Goal: Information Seeking & Learning: Learn about a topic

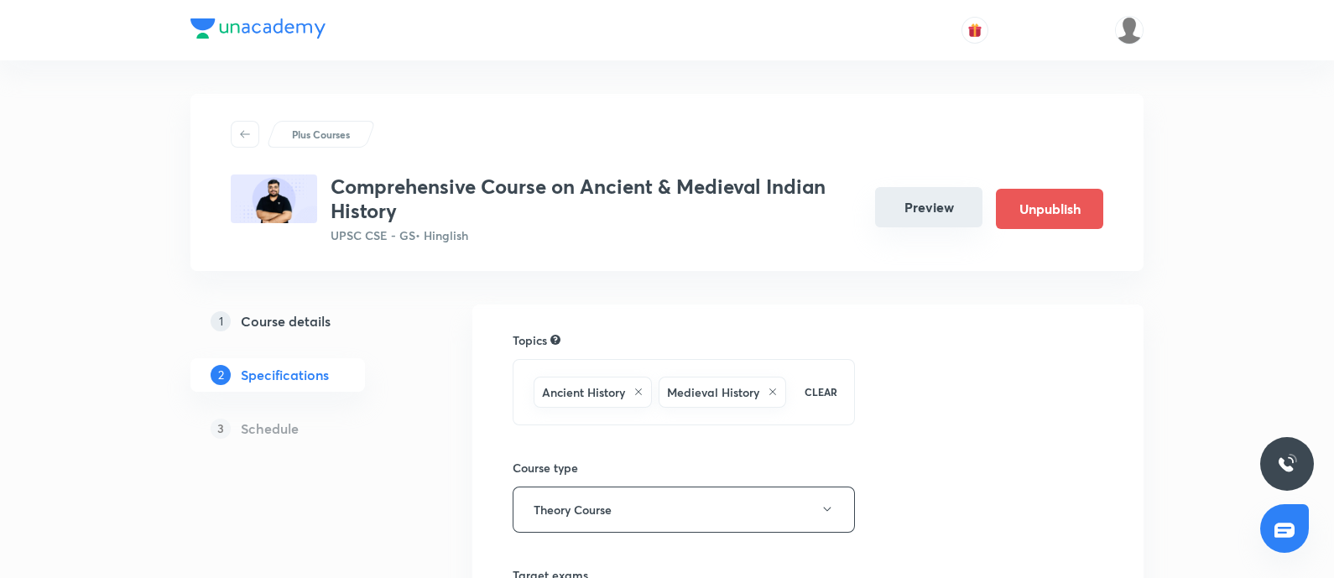
click at [889, 205] on button "Preview" at bounding box center [928, 207] width 107 height 40
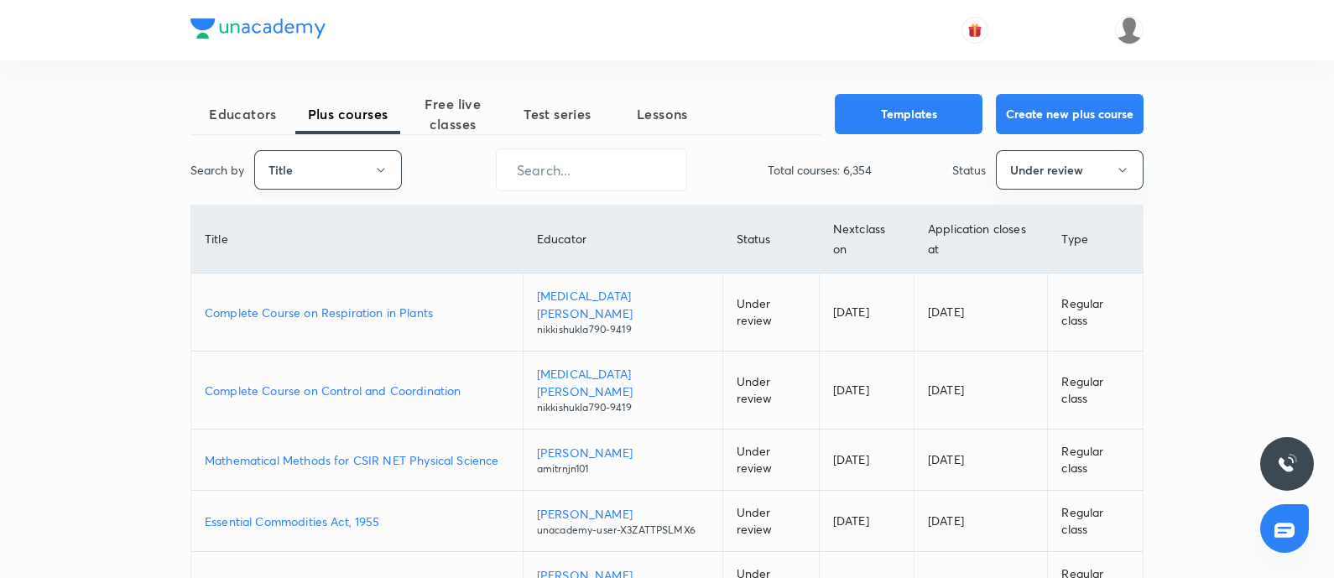
click at [315, 163] on button "Title" at bounding box center [328, 169] width 148 height 39
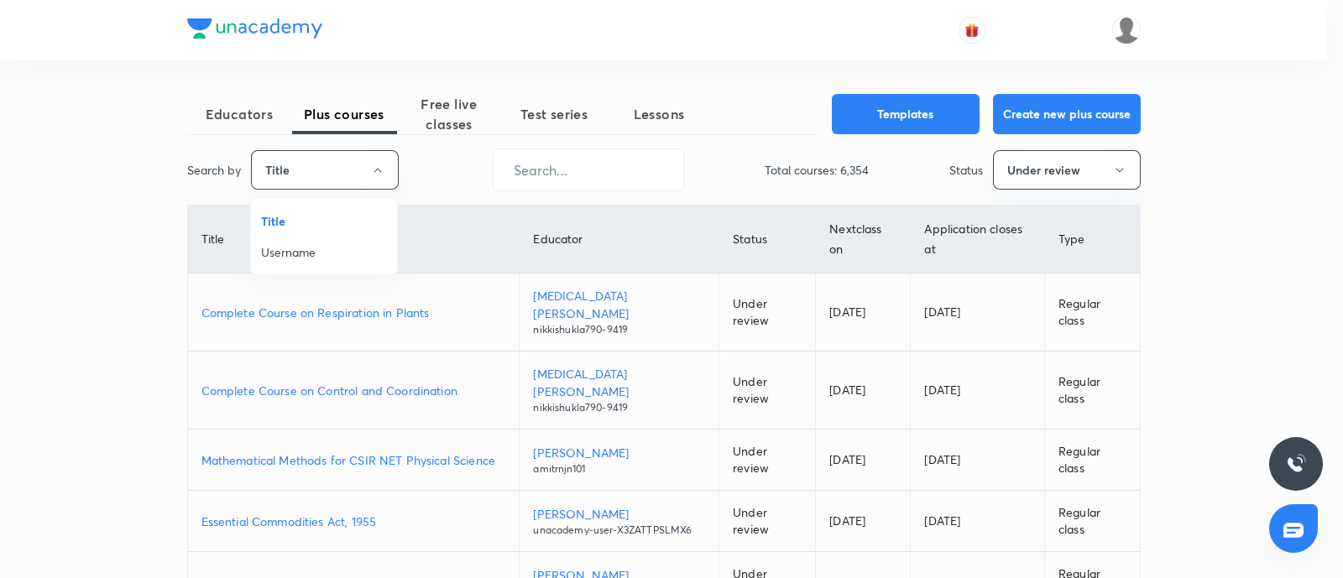
drag, startPoint x: 280, startPoint y: 248, endPoint x: 615, endPoint y: 177, distance: 342.1
click at [285, 244] on span "Username" at bounding box center [324, 252] width 126 height 18
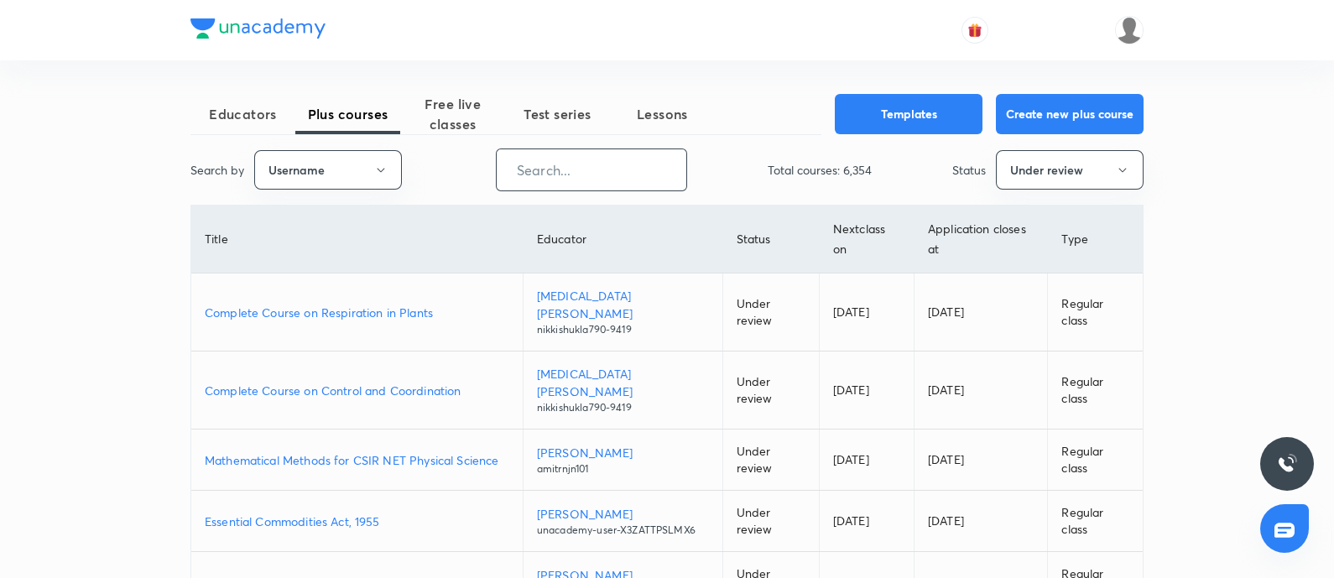
click at [625, 170] on input "text" at bounding box center [592, 170] width 190 height 43
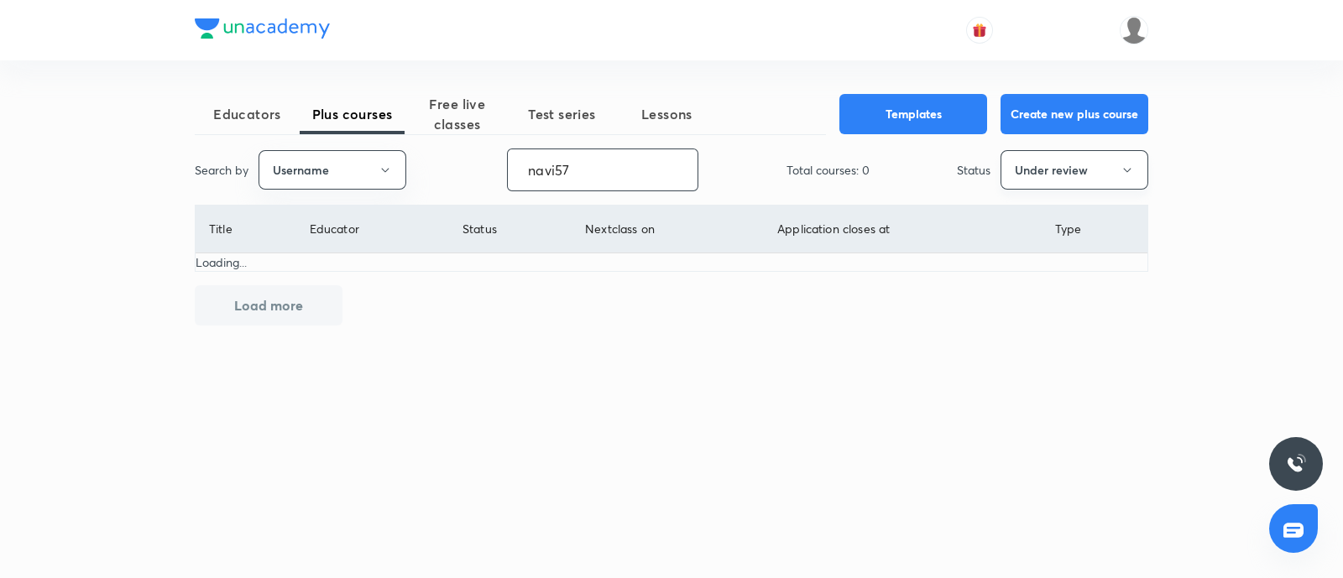
click at [1047, 161] on button "Under review" at bounding box center [1074, 169] width 148 height 39
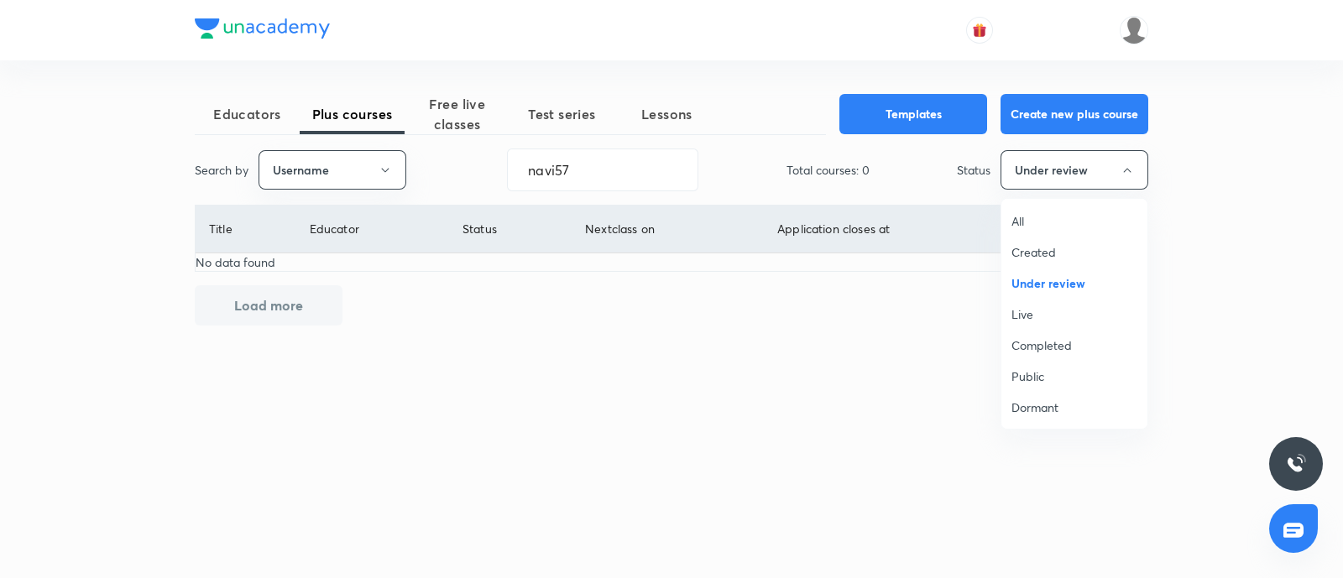
click at [1026, 309] on span "Live" at bounding box center [1074, 314] width 126 height 18
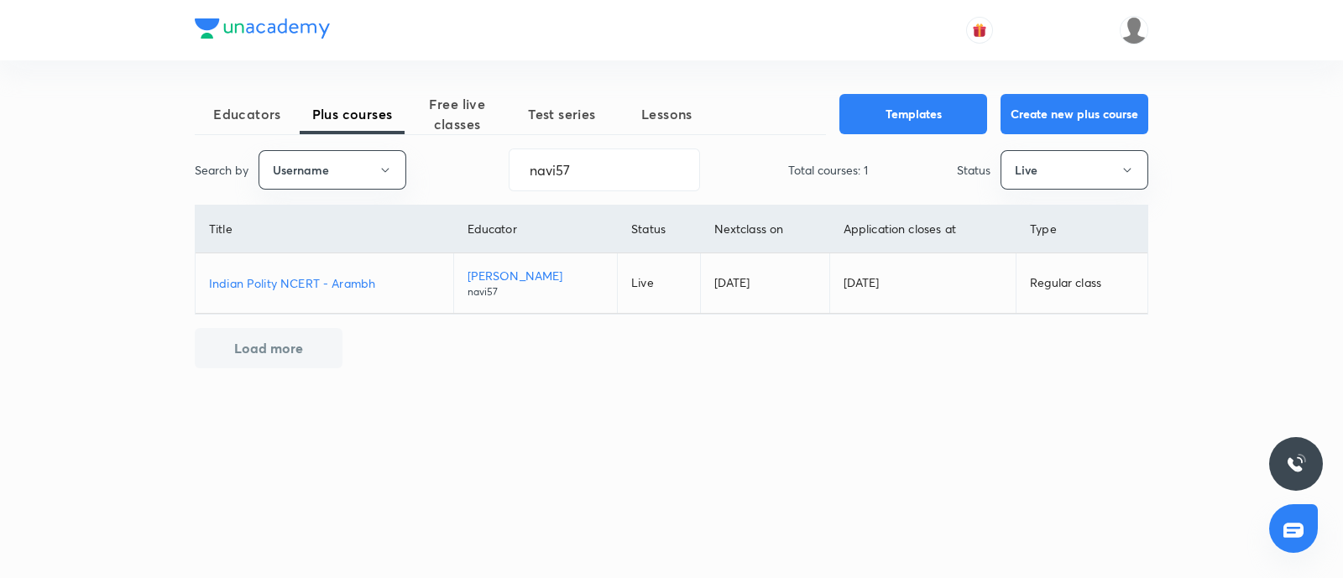
click at [302, 281] on p "Indian Polity NCERT - Arambh" at bounding box center [324, 283] width 231 height 18
click at [0, 336] on div "Educators Plus courses Free live classes Test series Lessons Templates Create n…" at bounding box center [671, 289] width 1343 height 578
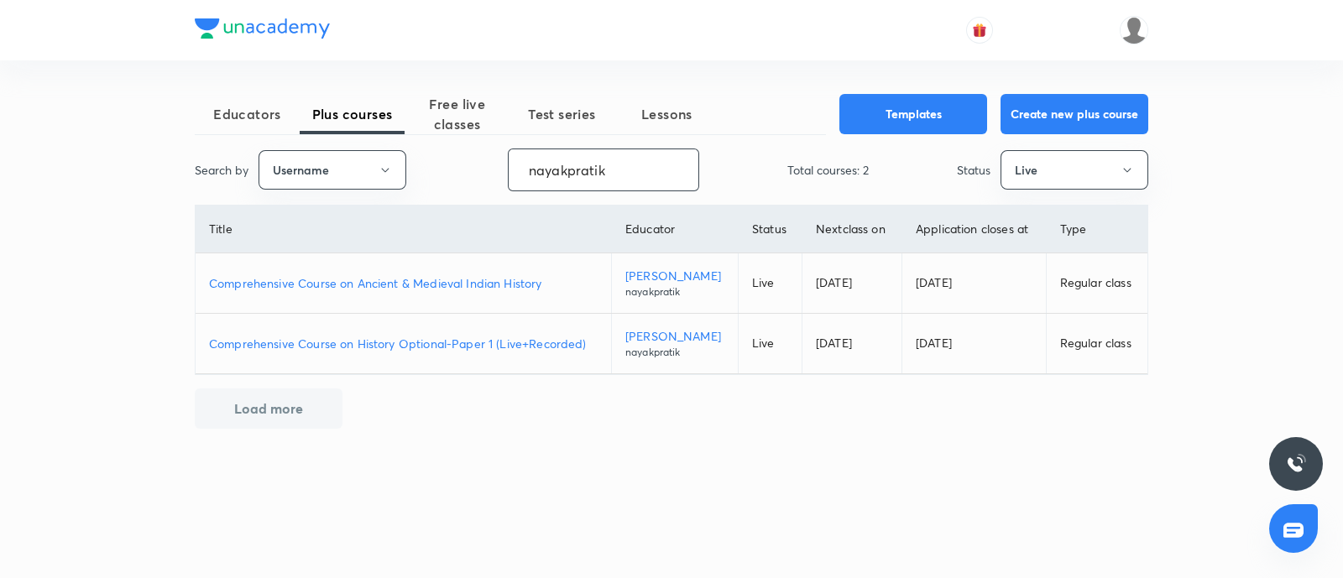
type input "nayakpratik"
click at [446, 279] on p "Comprehensive Course on Ancient & Medieval Indian History" at bounding box center [403, 283] width 389 height 18
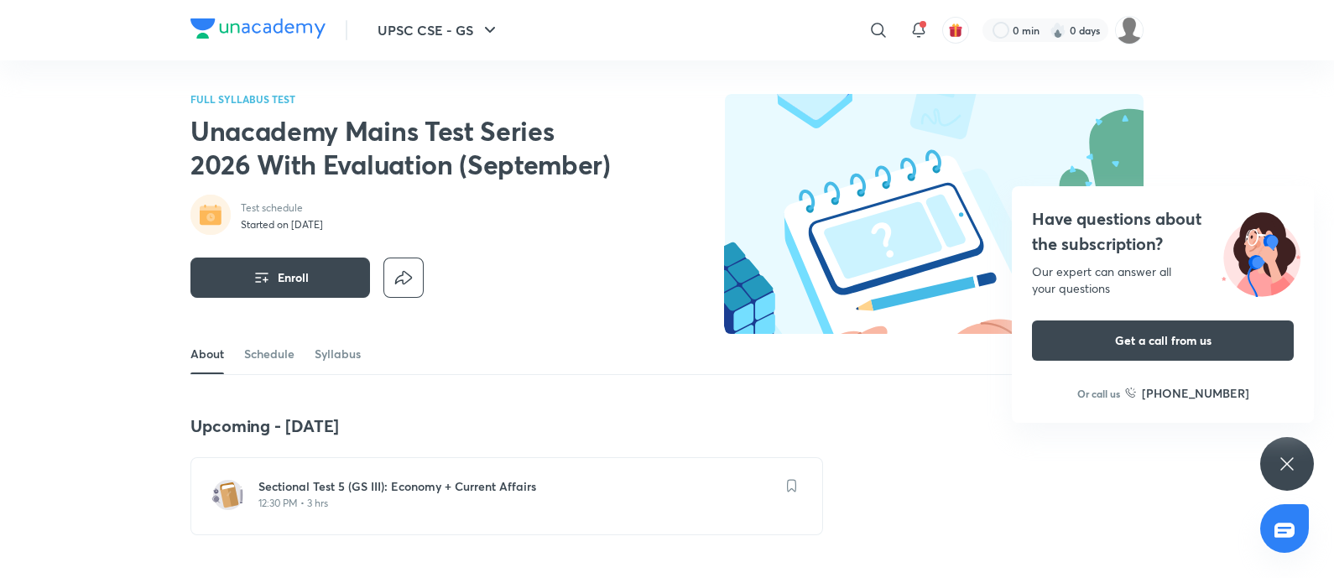
click at [1095, 233] on h4 "Have questions about the subscription?" at bounding box center [1163, 231] width 262 height 50
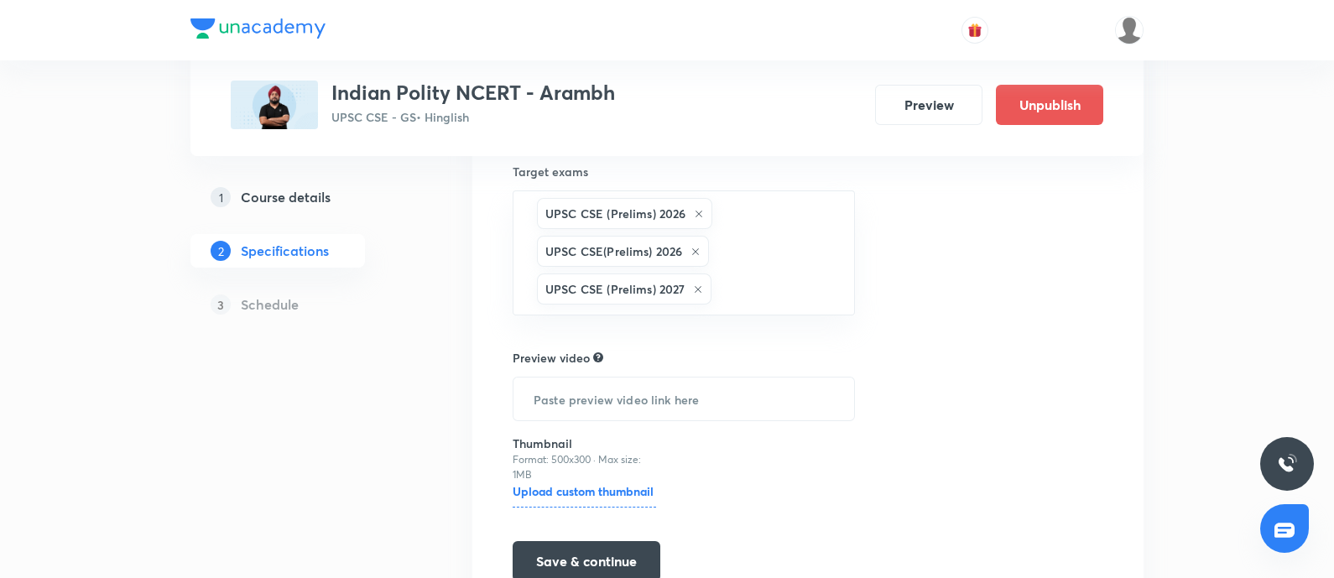
scroll to position [463, 0]
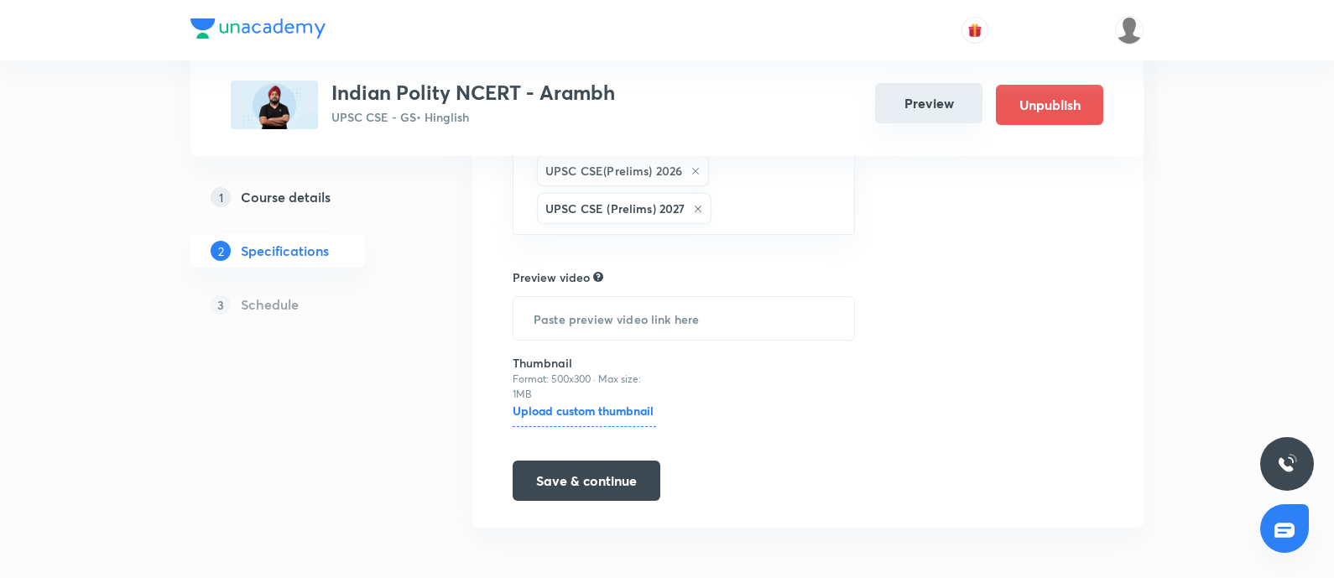
click at [906, 112] on button "Preview" at bounding box center [928, 103] width 107 height 40
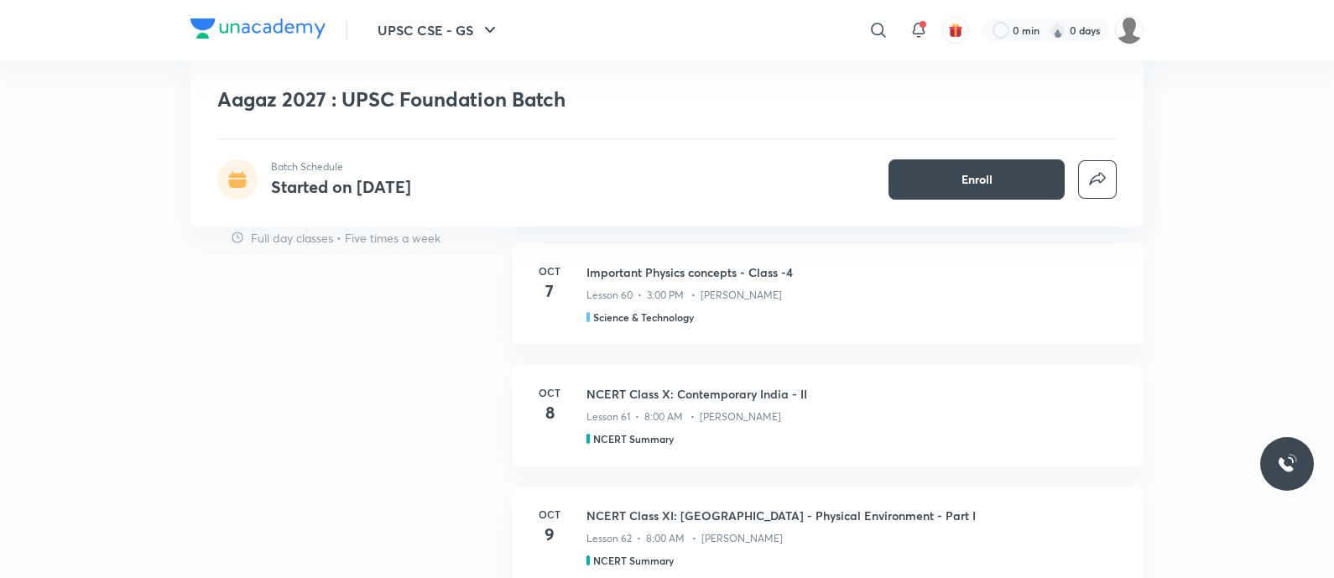
scroll to position [1468, 0]
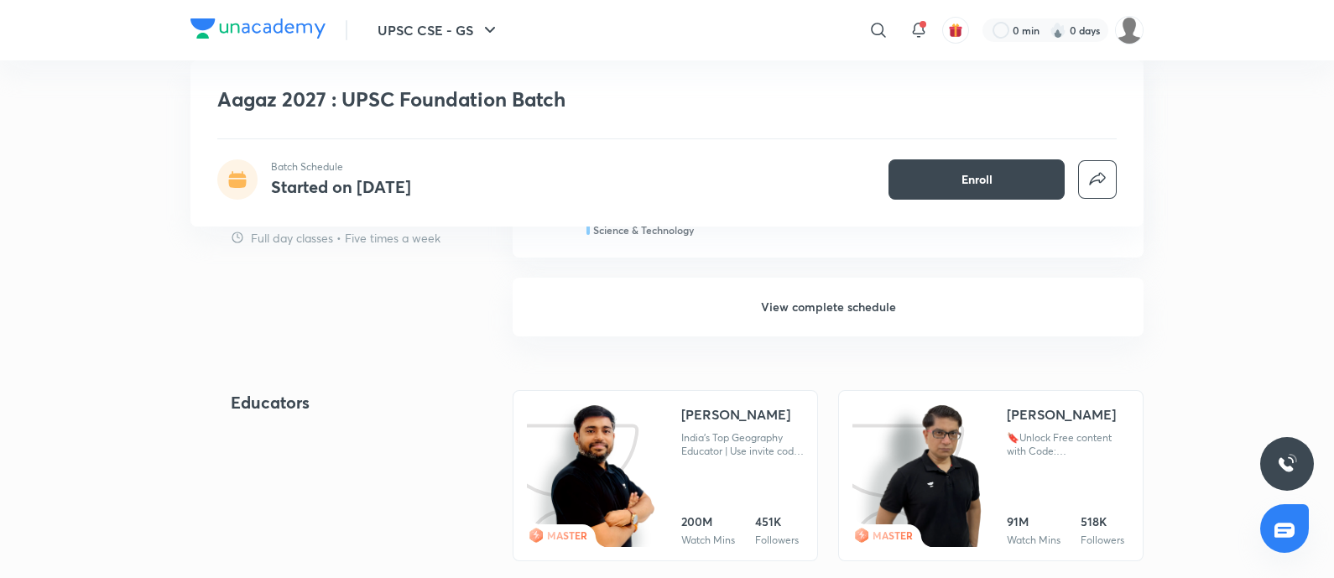
drag, startPoint x: 863, startPoint y: 300, endPoint x: 201, endPoint y: 505, distance: 693.2
click at [862, 300] on h6 "View complete schedule" at bounding box center [828, 307] width 631 height 59
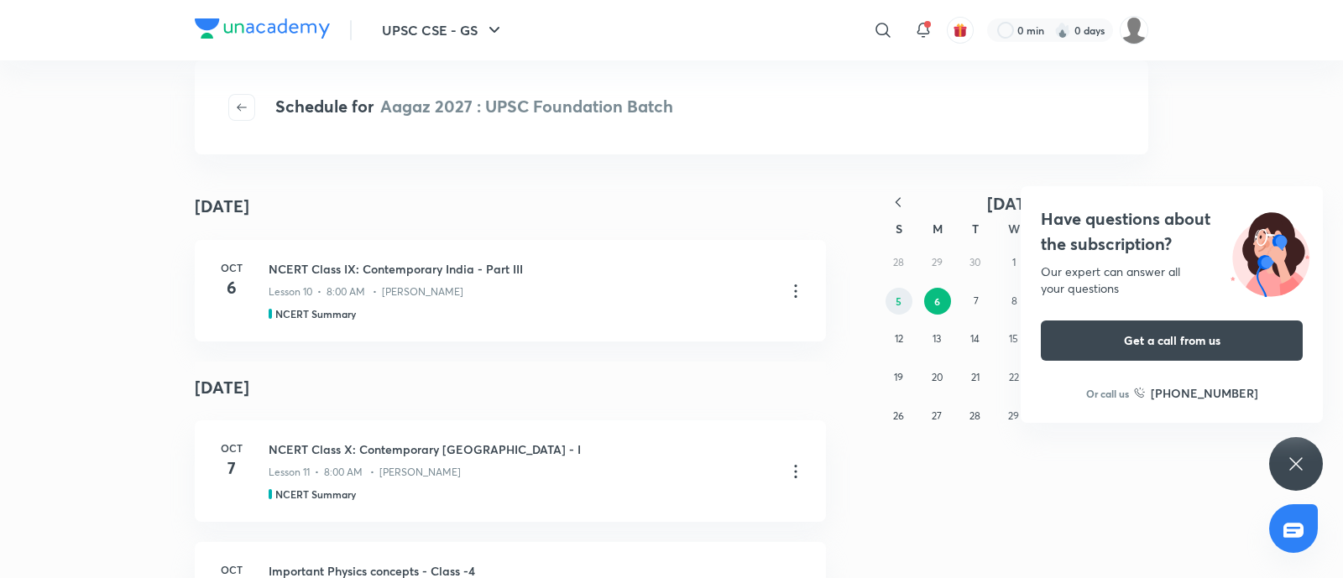
drag, startPoint x: 1091, startPoint y: 230, endPoint x: 911, endPoint y: 300, distance: 192.6
click at [1091, 230] on h4 "Have questions about the subscription?" at bounding box center [1171, 231] width 262 height 50
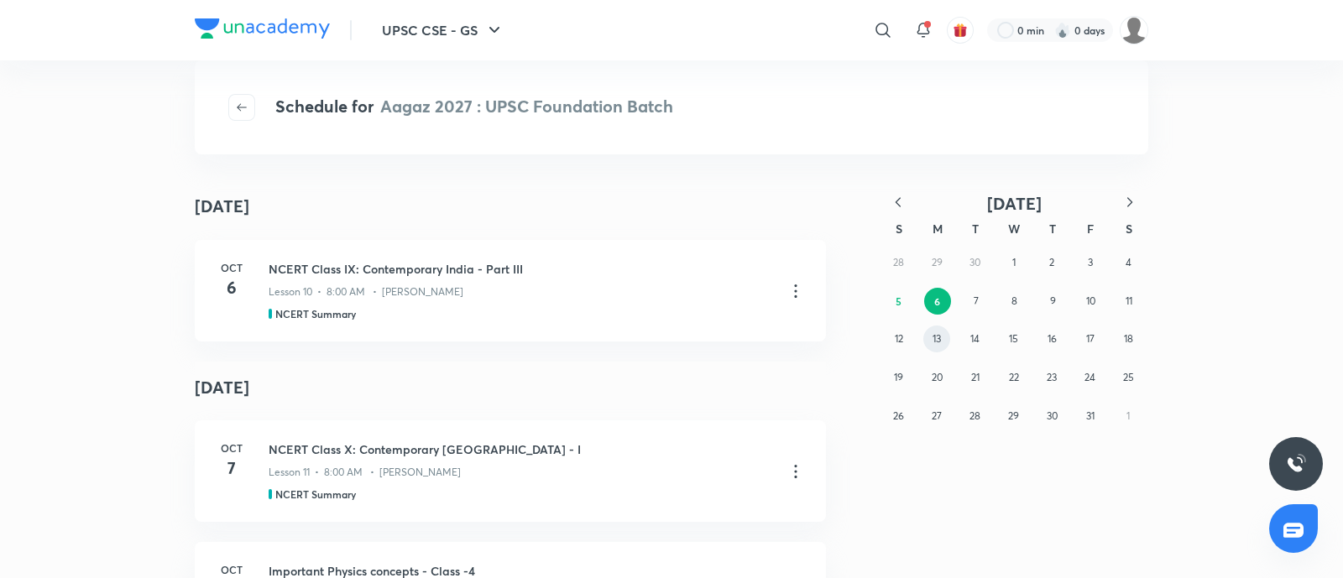
click at [937, 336] on abbr "13" at bounding box center [936, 338] width 8 height 13
click at [944, 362] on div "28 29 30 1 2 3 4 5 6 7 8 9 10 11 12 13 14 15 16 17 18 19 20 21 22 23 24 25 26 2…" at bounding box center [1013, 338] width 269 height 191
click at [942, 368] on button "20" at bounding box center [936, 377] width 27 height 27
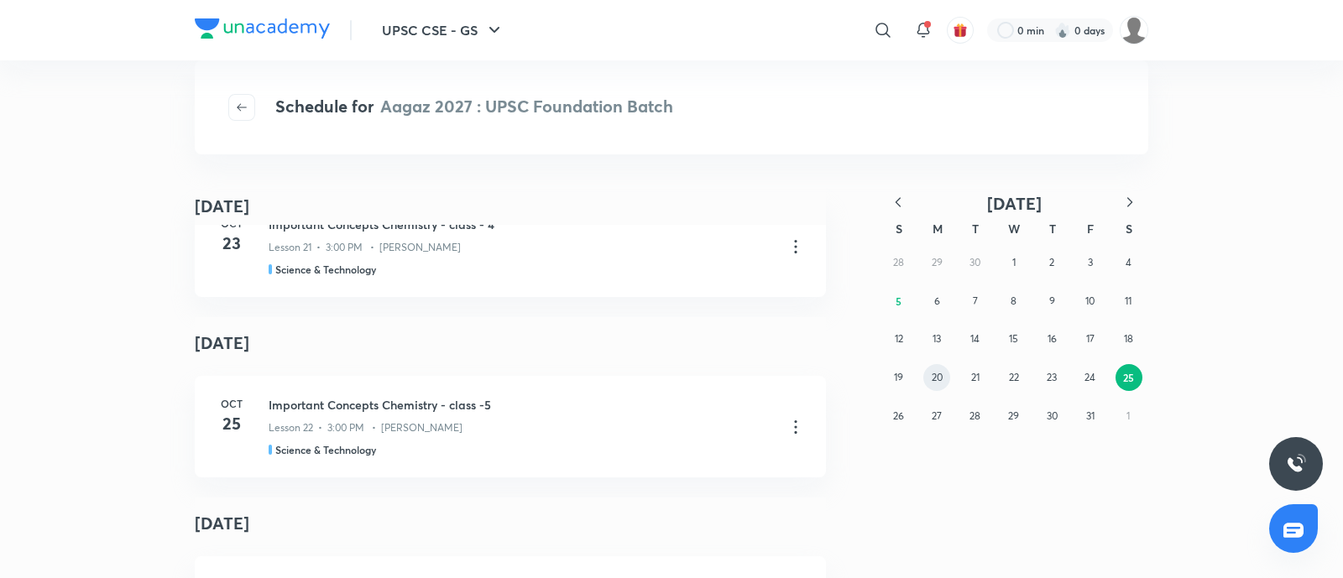
scroll to position [419, 0]
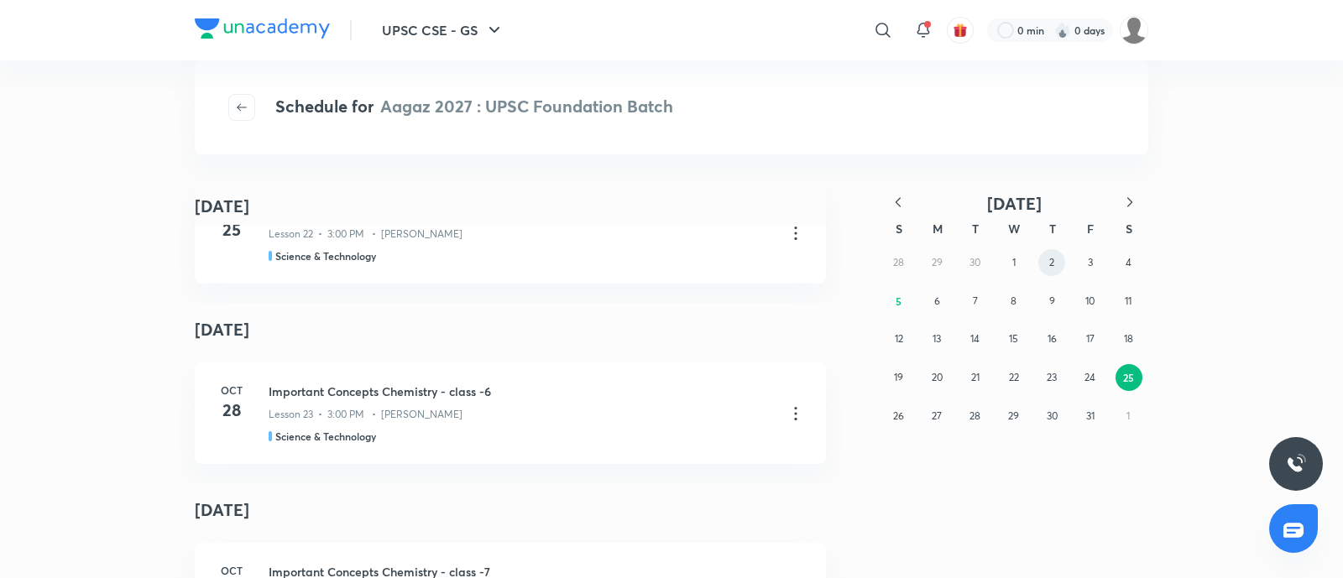
click at [1046, 257] on button "2" at bounding box center [1051, 262] width 27 height 27
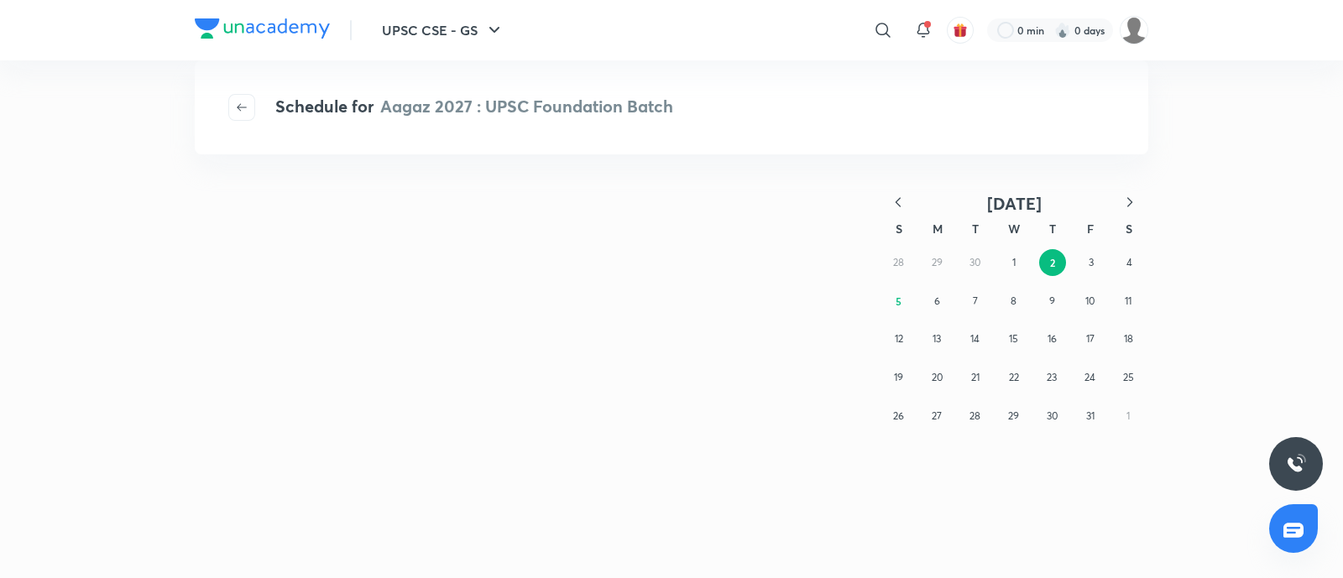
scroll to position [0, 0]
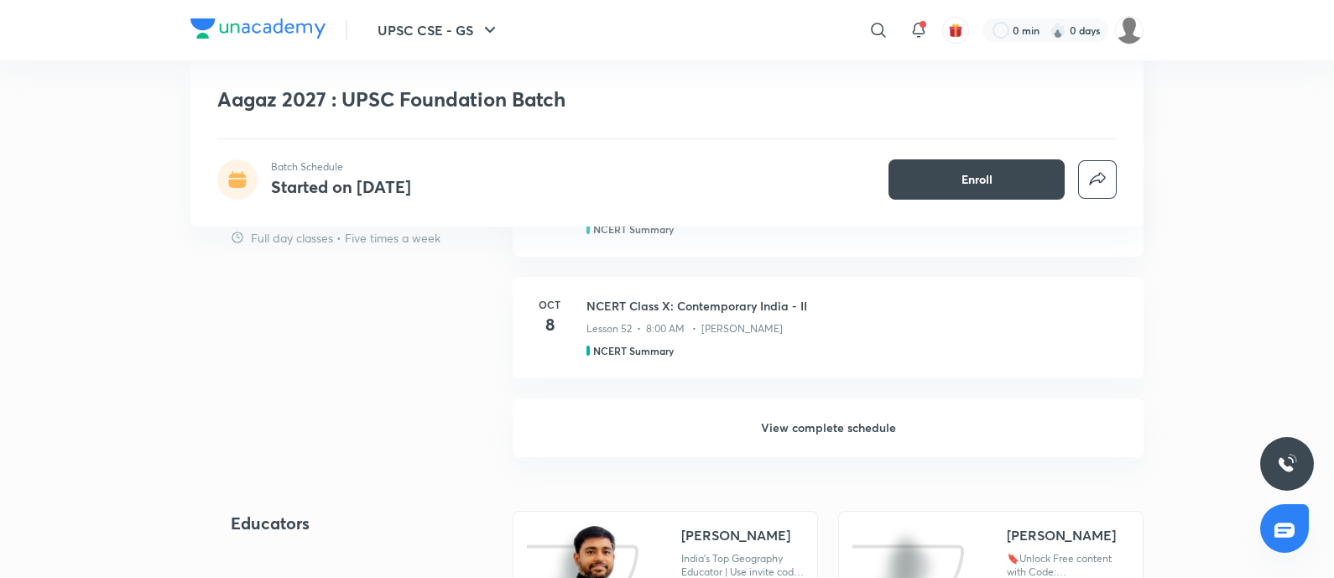
scroll to position [1468, 0]
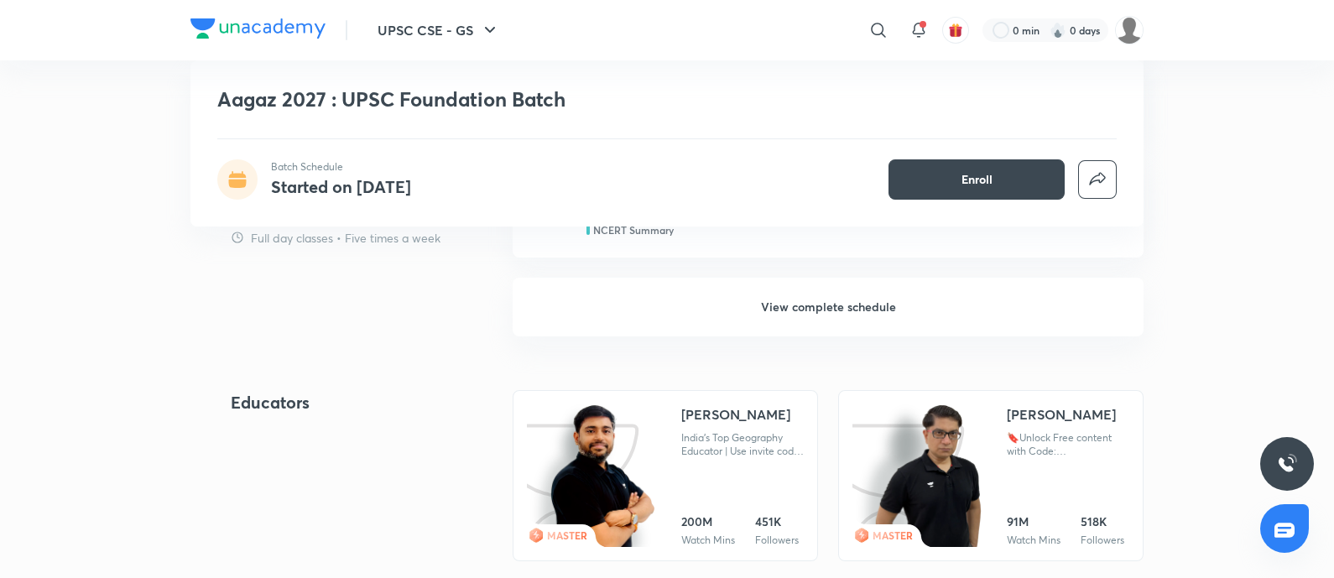
drag, startPoint x: 794, startPoint y: 301, endPoint x: 79, endPoint y: 576, distance: 766.1
click at [794, 300] on h6 "View complete schedule" at bounding box center [828, 307] width 631 height 59
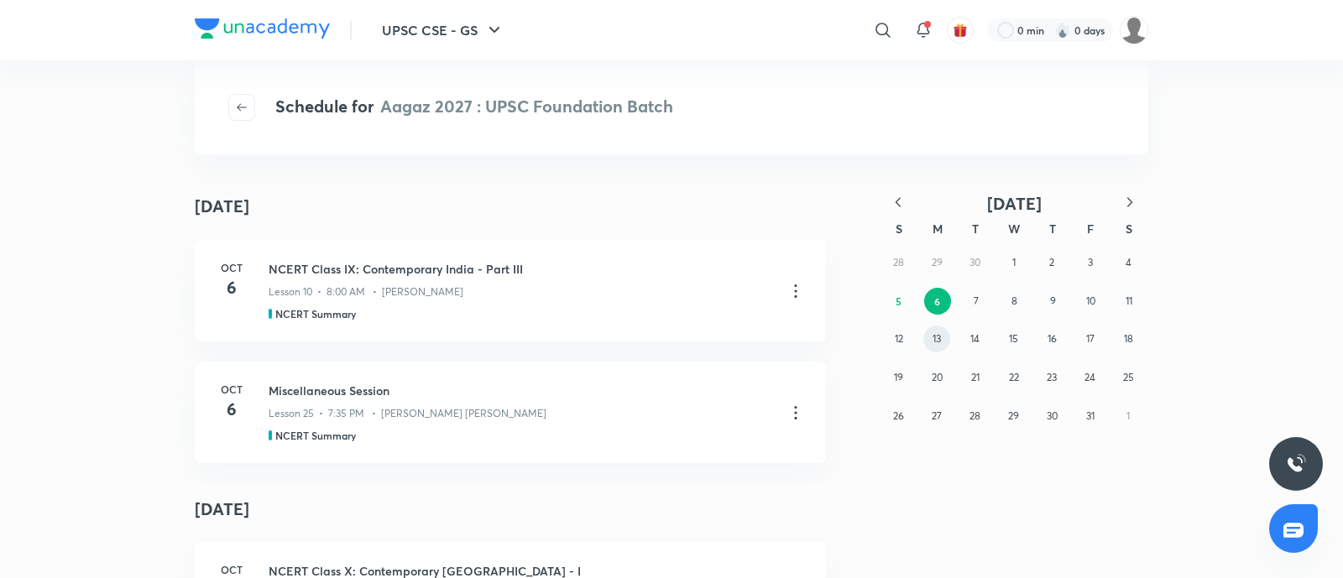
drag, startPoint x: 931, startPoint y: 345, endPoint x: 835, endPoint y: 384, distance: 103.5
click at [931, 343] on button "13" at bounding box center [936, 339] width 27 height 27
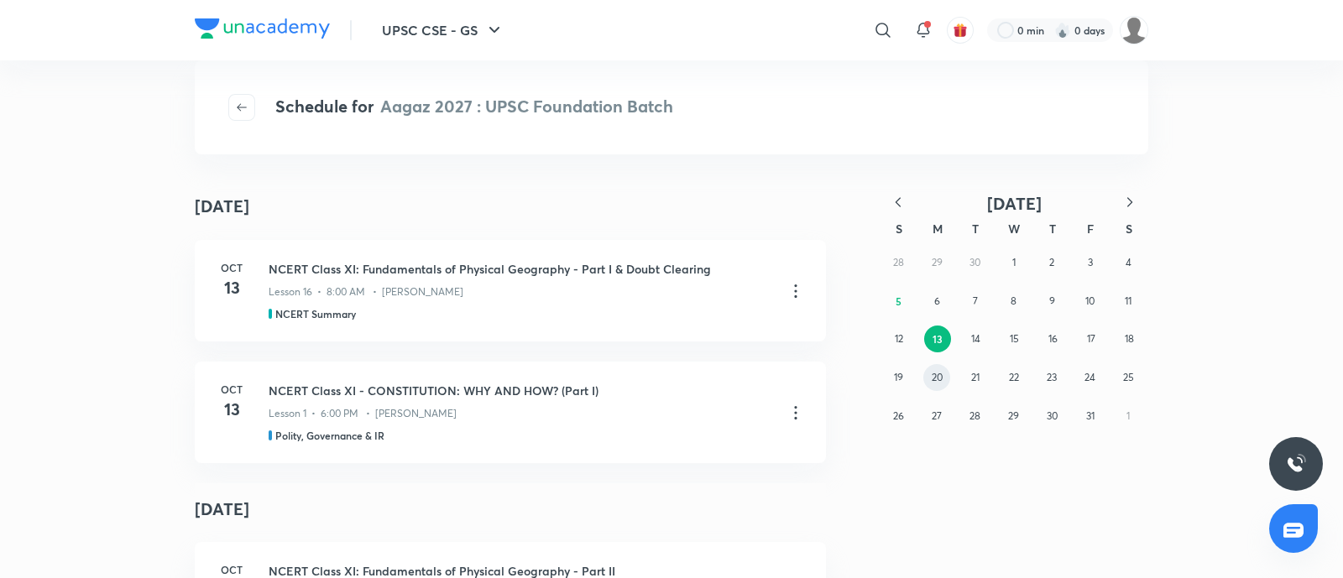
click at [948, 375] on button "20" at bounding box center [936, 377] width 27 height 27
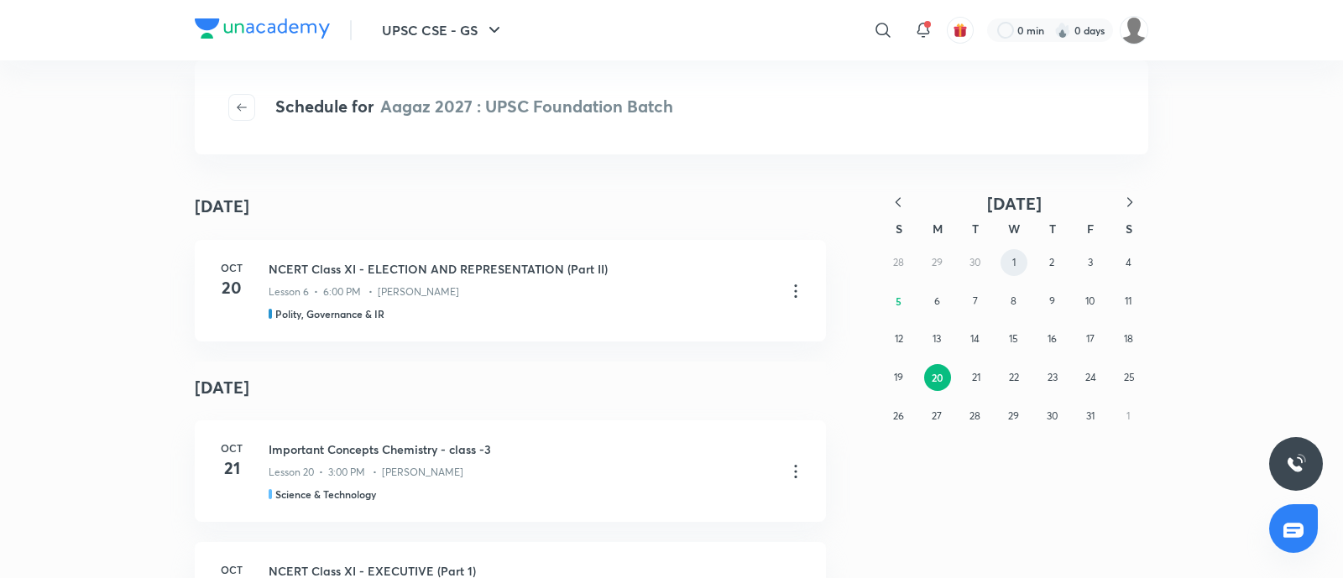
click at [1012, 258] on abbr "1" at bounding box center [1013, 262] width 3 height 13
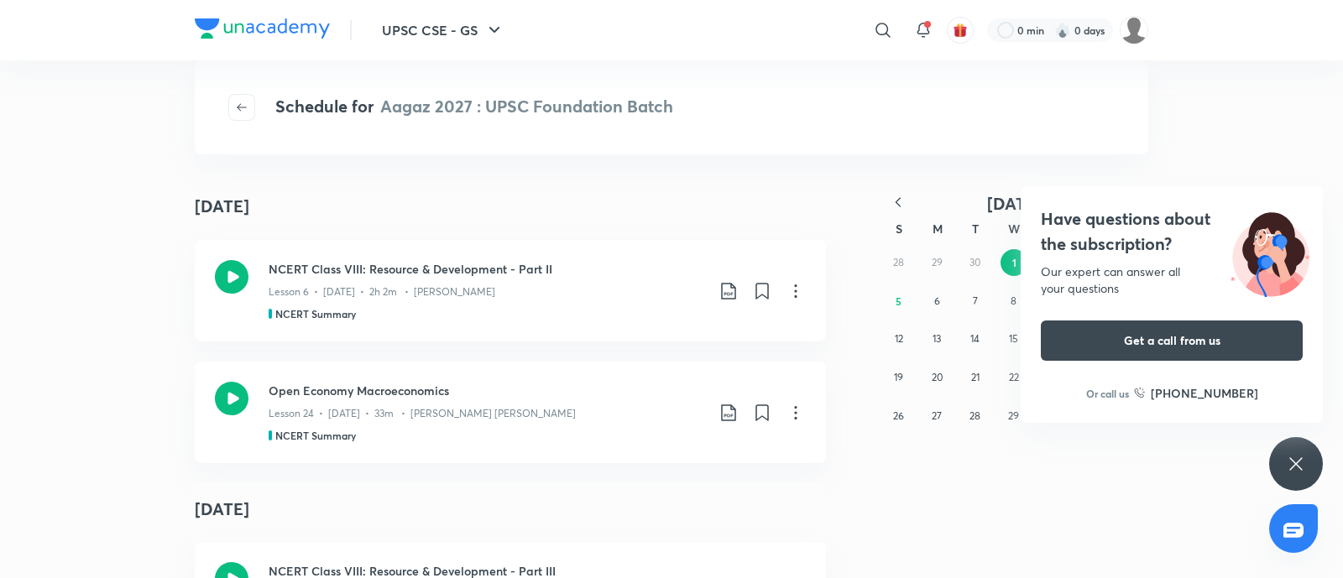
click at [1126, 231] on h4 "Have questions about the subscription?" at bounding box center [1171, 231] width 262 height 50
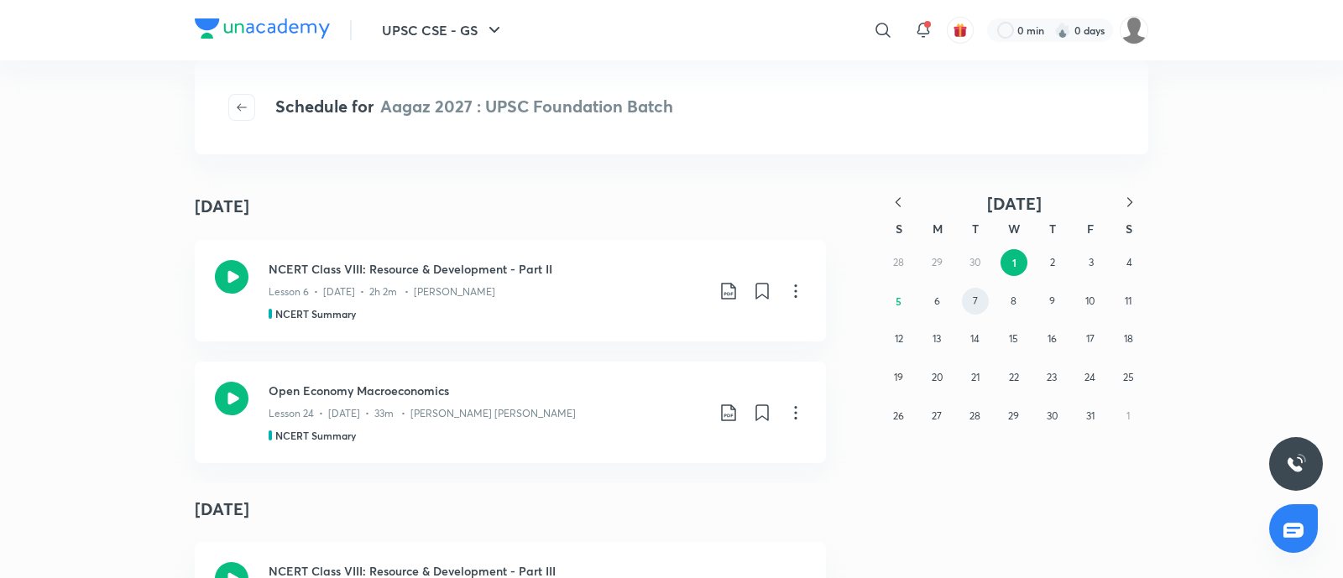
click at [971, 299] on button "7" at bounding box center [975, 301] width 27 height 27
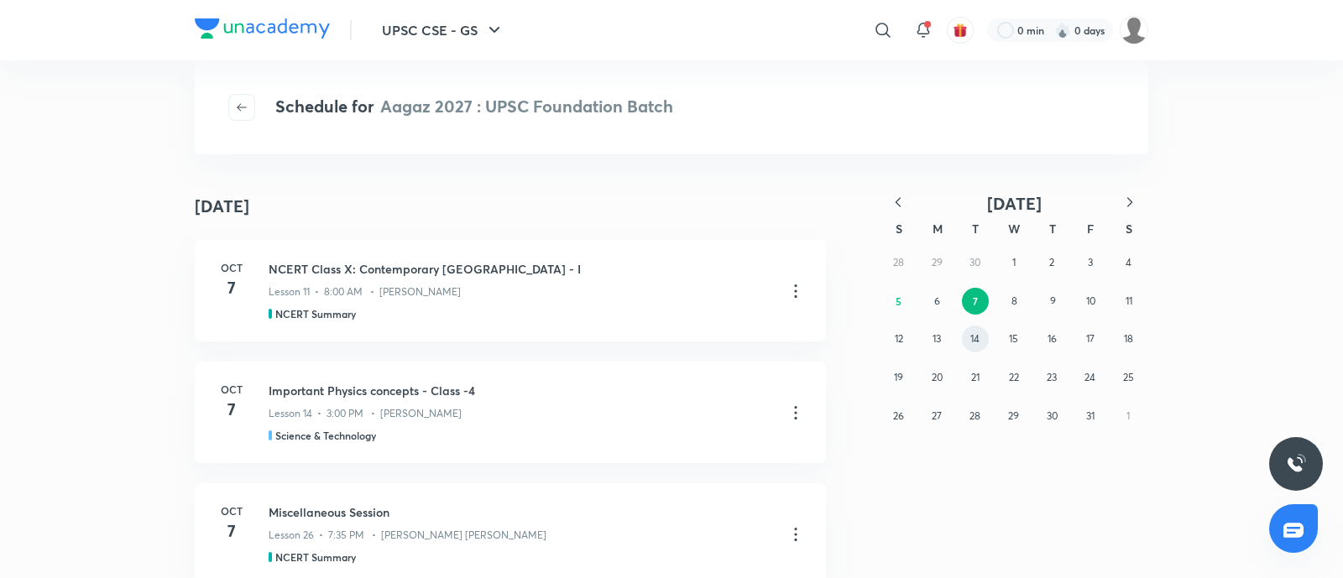
click at [962, 335] on button "14" at bounding box center [975, 339] width 27 height 27
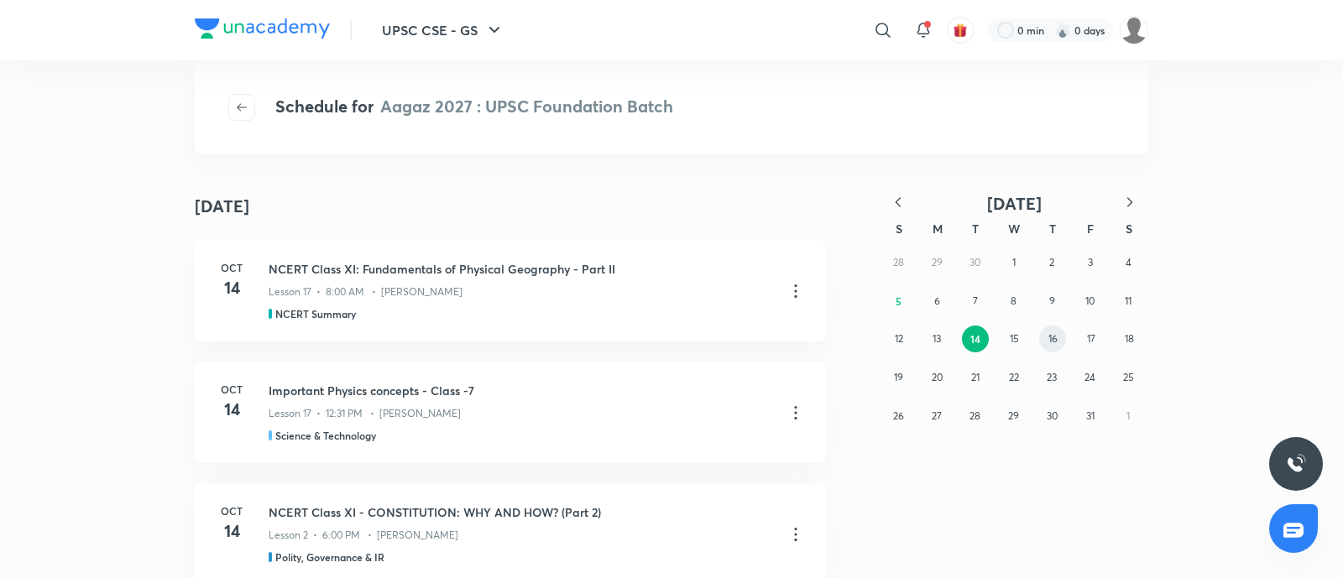
click at [1046, 335] on button "16" at bounding box center [1052, 339] width 27 height 27
drag, startPoint x: 975, startPoint y: 375, endPoint x: 965, endPoint y: 391, distance: 18.9
click at [976, 375] on abbr "21" at bounding box center [975, 377] width 8 height 13
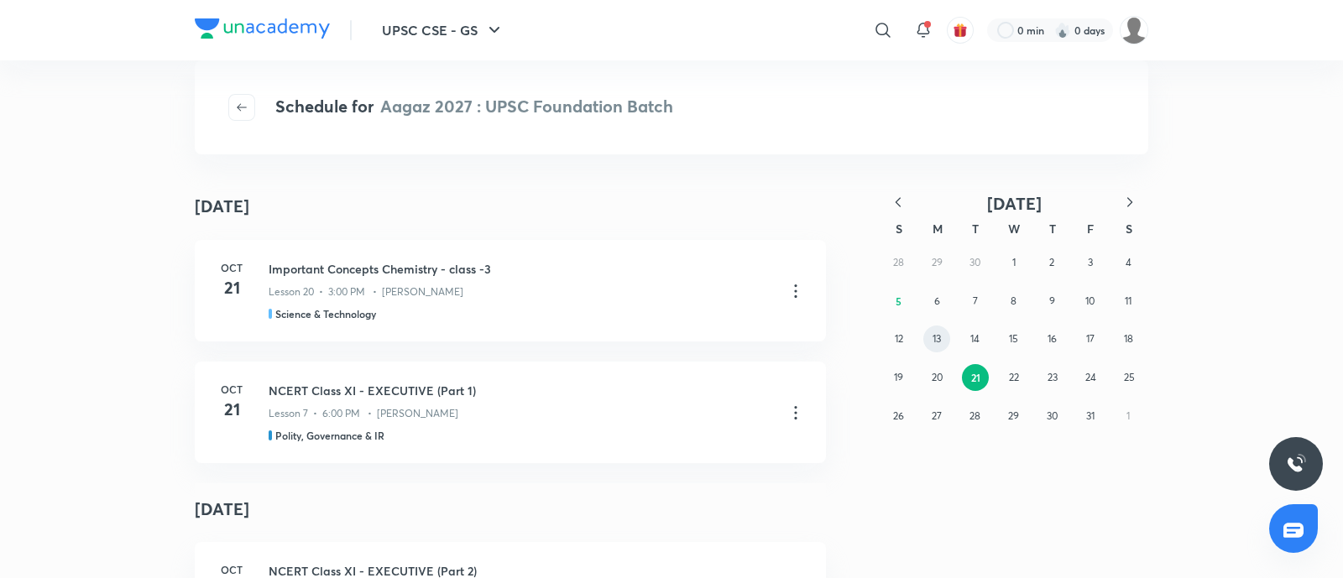
click at [936, 330] on button "13" at bounding box center [936, 339] width 27 height 27
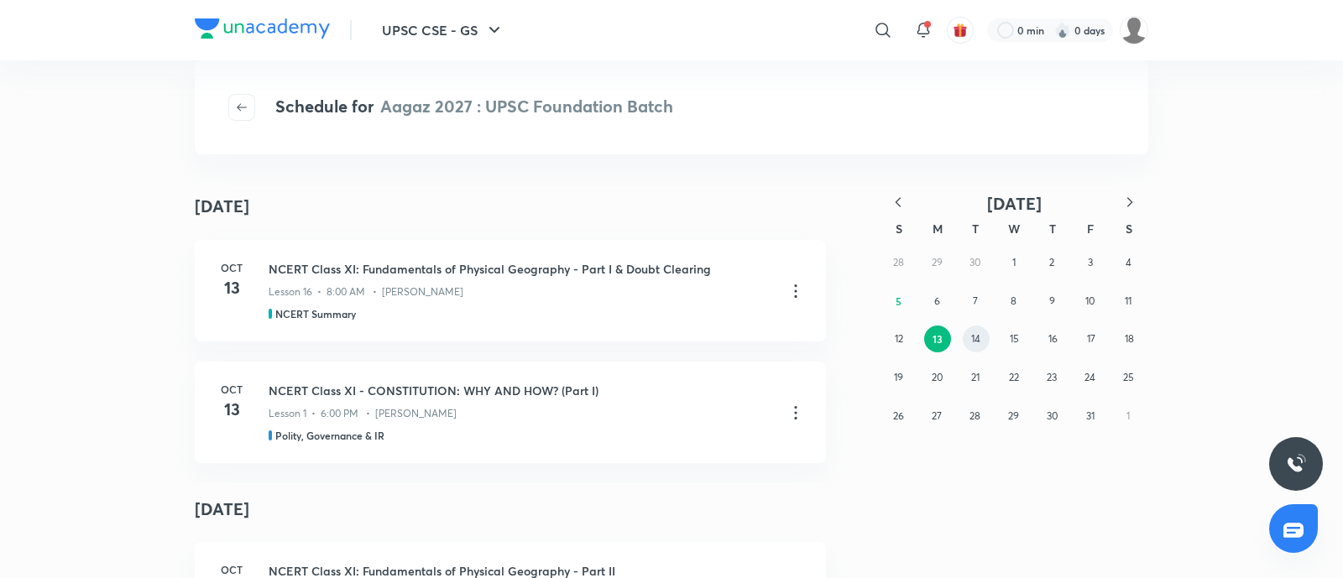
click at [979, 340] on abbr "14" at bounding box center [975, 338] width 9 height 13
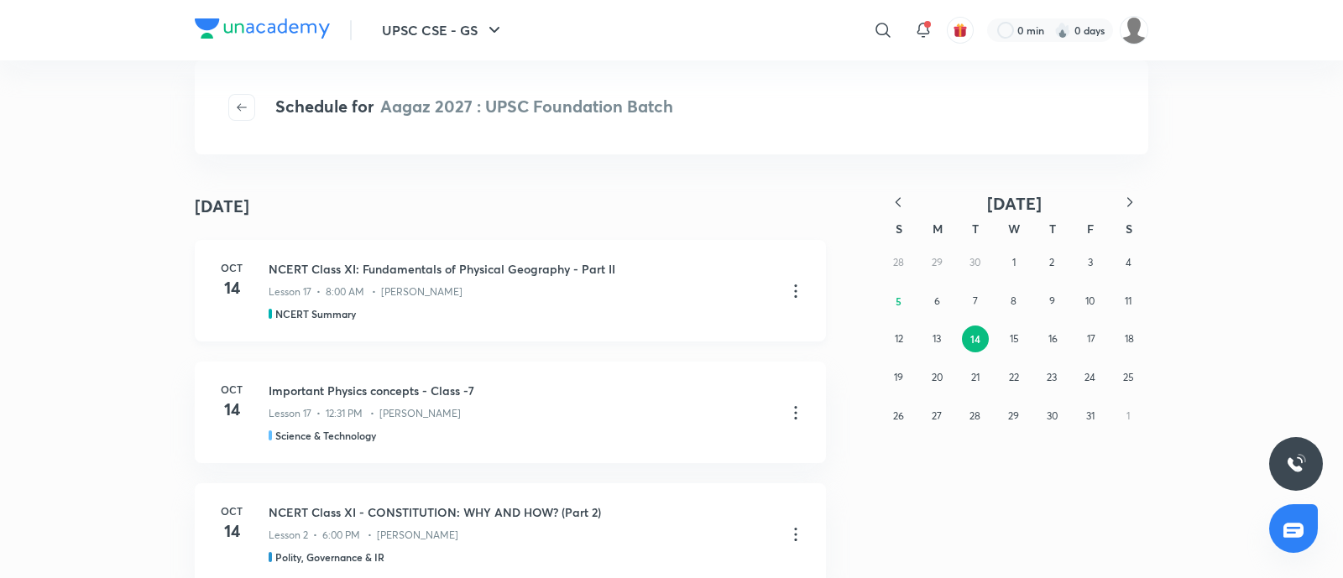
click at [786, 287] on icon at bounding box center [795, 291] width 20 height 20
click at [658, 329] on p "Go to course page" at bounding box center [668, 332] width 100 height 18
